Goal: Information Seeking & Learning: Check status

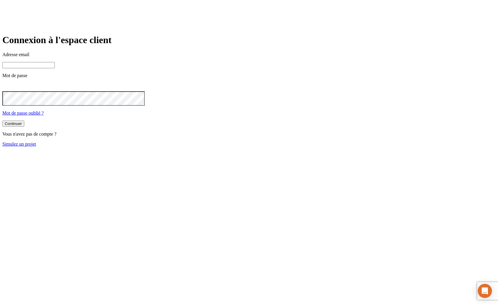
click at [55, 68] on input at bounding box center [28, 65] width 52 height 6
paste input "james.bond+1300@nalo.fr"
type input "james.bond+1300@nalo.fr"
click at [2, 122] on button "Continuer" at bounding box center [13, 125] width 22 height 6
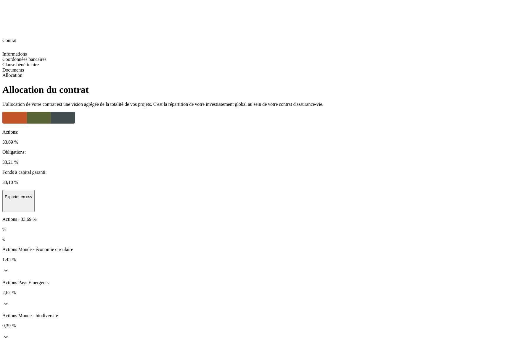
drag, startPoint x: 504, startPoint y: 120, endPoint x: 456, endPoint y: 122, distance: 47.7
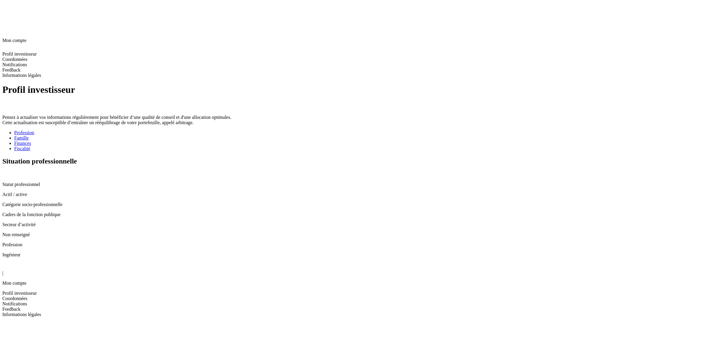
click at [7, 262] on icon at bounding box center [5, 265] width 7 height 7
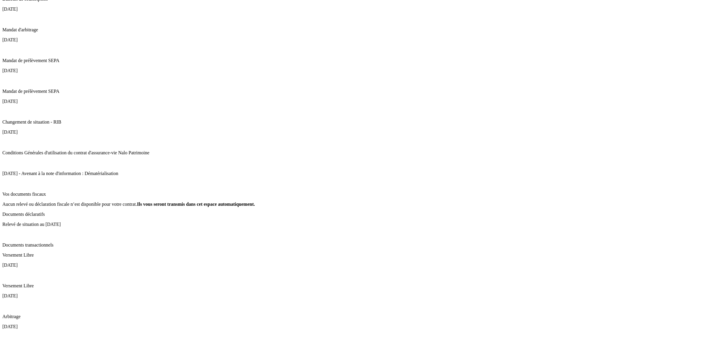
scroll to position [116, 0]
click at [169, 314] on p "Arbitrage" at bounding box center [354, 316] width 705 height 5
click at [7, 334] on icon at bounding box center [5, 336] width 4 height 4
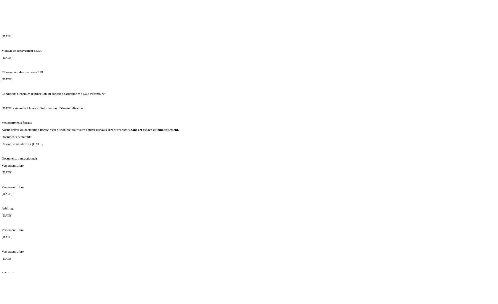
scroll to position [179, 0]
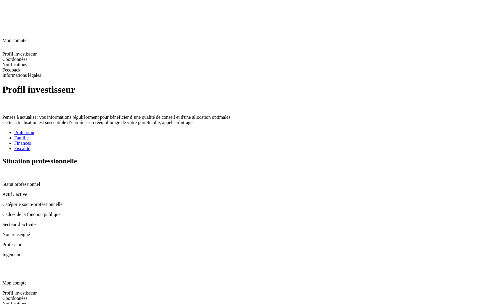
click at [22, 291] on div "Profil investisseur Coordonnées Notifications Feedback Informations légales" at bounding box center [248, 304] width 493 height 27
click at [27, 301] on span "Notifications" at bounding box center [14, 303] width 25 height 5
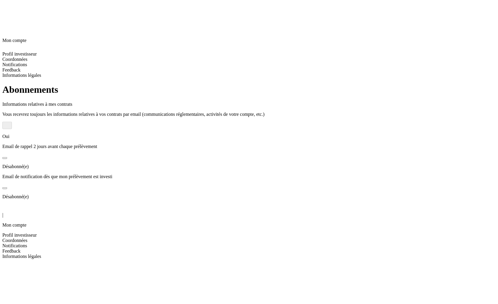
click at [20, 249] on span "Feedback" at bounding box center [11, 251] width 18 height 5
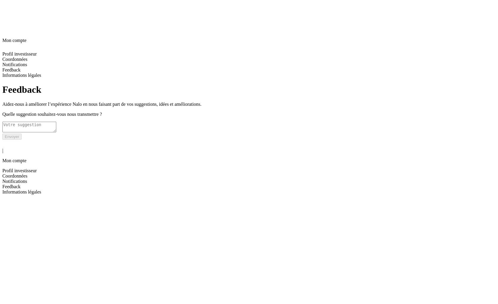
click at [40, 190] on span "Informations légales" at bounding box center [21, 192] width 39 height 5
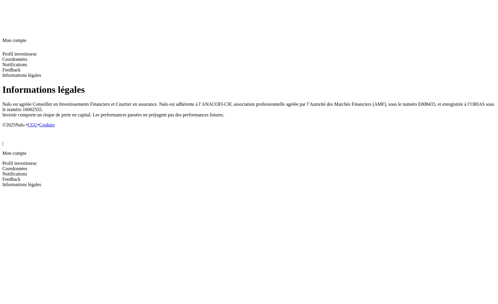
click at [8, 134] on icon at bounding box center [6, 136] width 4 height 4
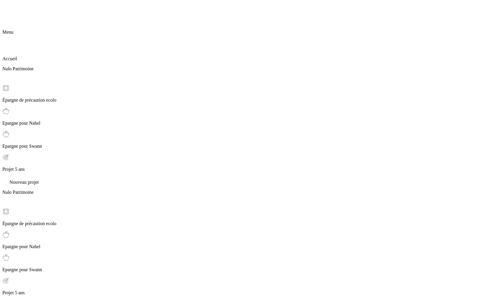
scroll to position [20, 0]
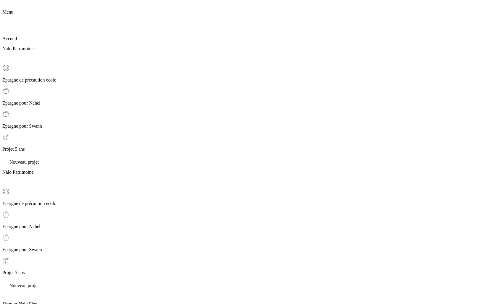
scroll to position [0, 0]
